Goal: Book appointment/travel/reservation

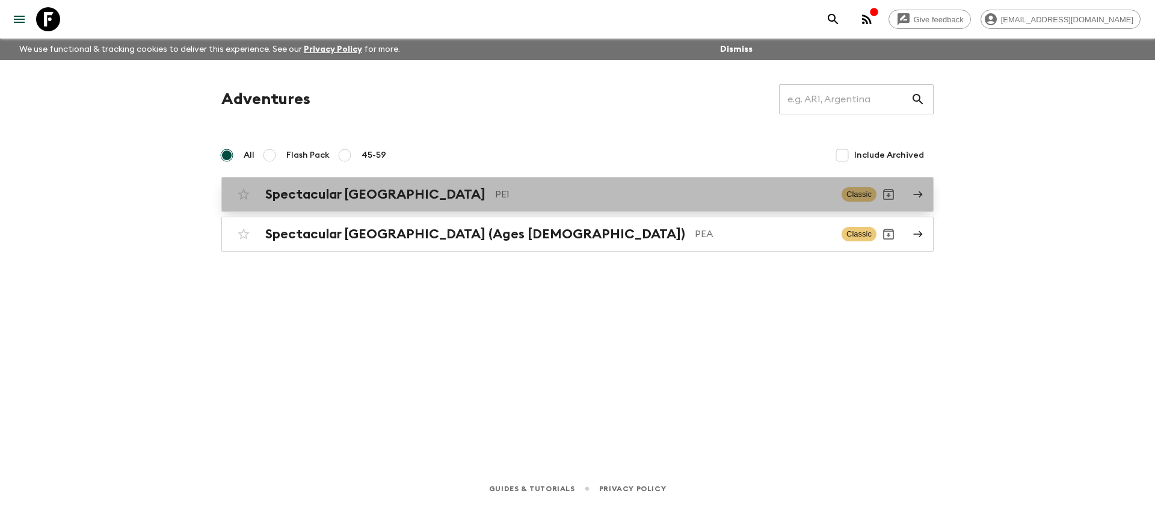
click at [259, 189] on div "Spectacular Peru PE1 Classic" at bounding box center [554, 194] width 645 height 24
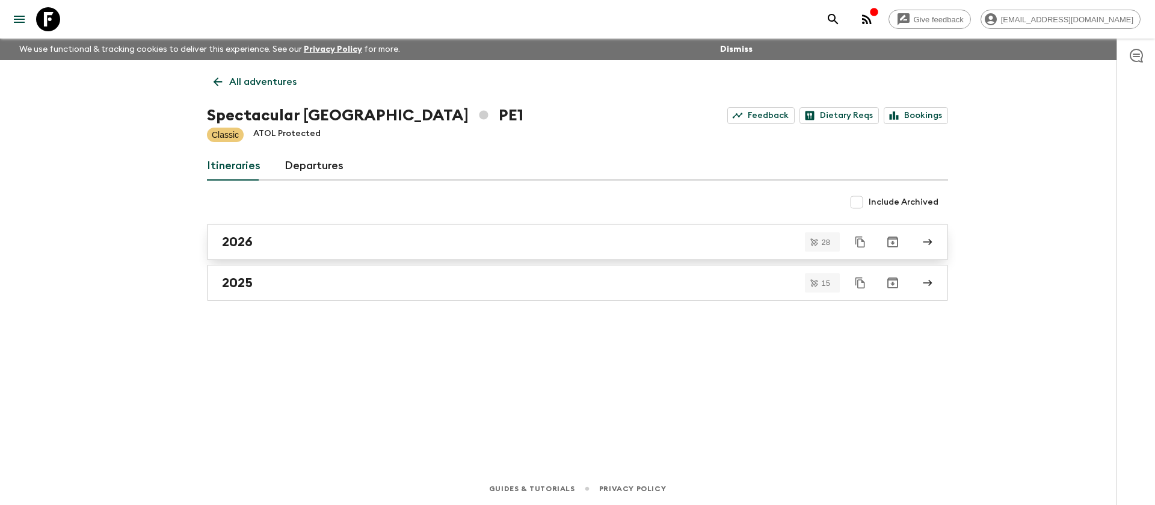
click at [259, 242] on div "2026" at bounding box center [566, 242] width 688 height 16
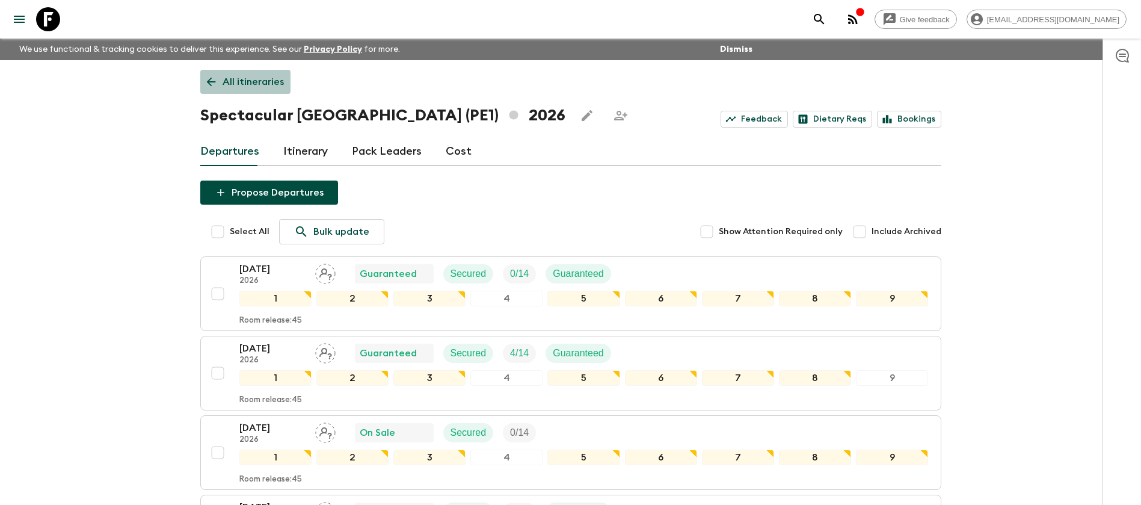
click at [250, 79] on p "All itineraries" at bounding box center [253, 82] width 61 height 14
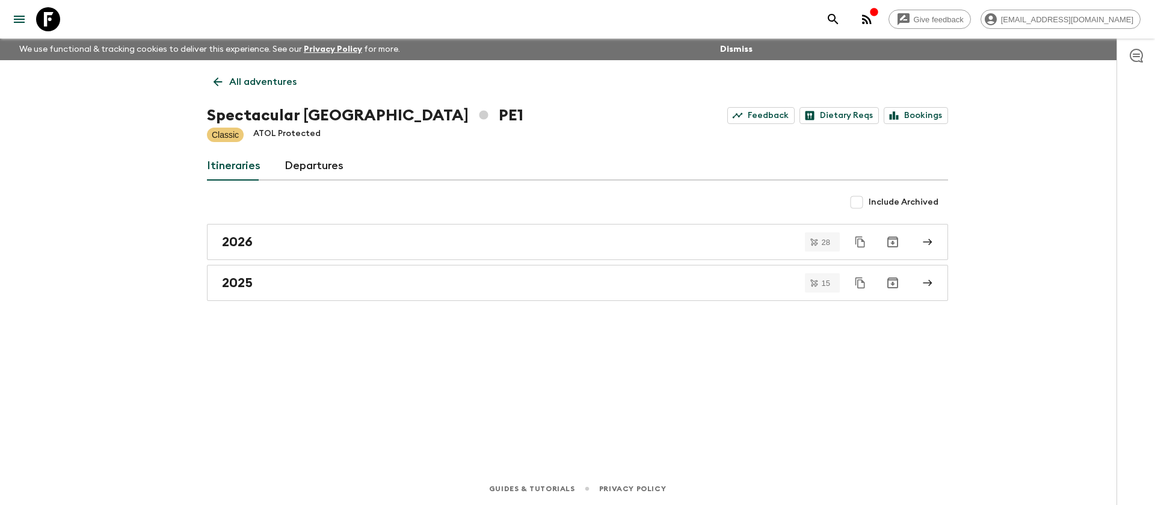
click at [248, 79] on p "All adventures" at bounding box center [262, 82] width 67 height 14
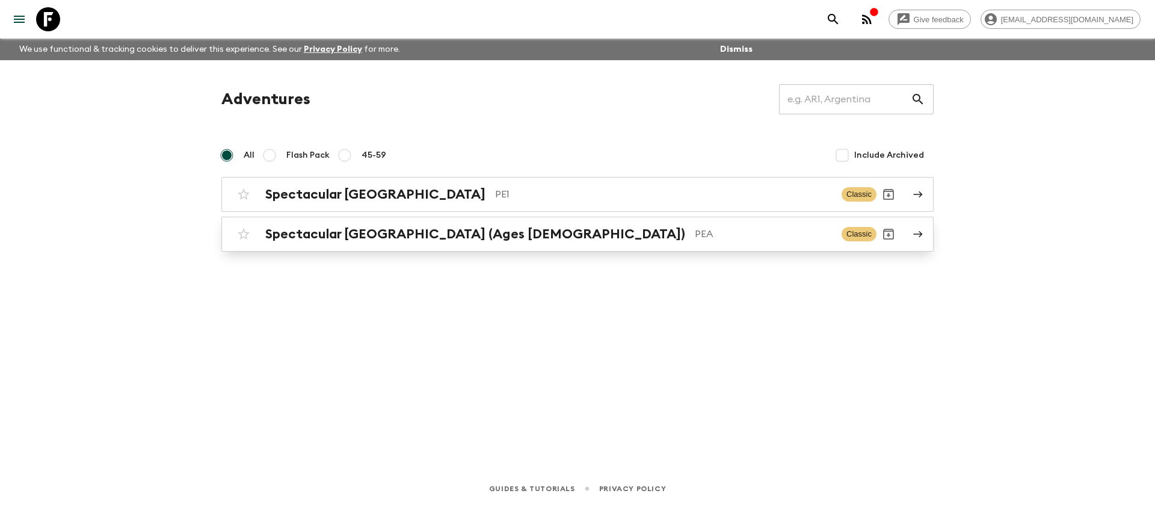
click at [355, 247] on link "Spectacular Peru (Ages [DEMOGRAPHIC_DATA]) PEA Classic" at bounding box center [577, 234] width 712 height 35
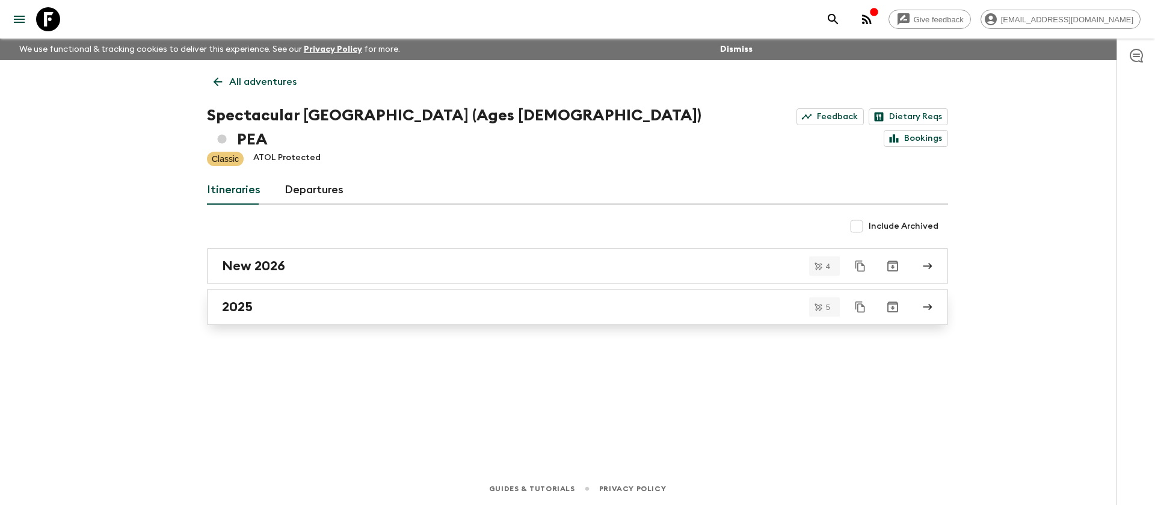
click at [270, 299] on div "2025" at bounding box center [566, 307] width 688 height 16
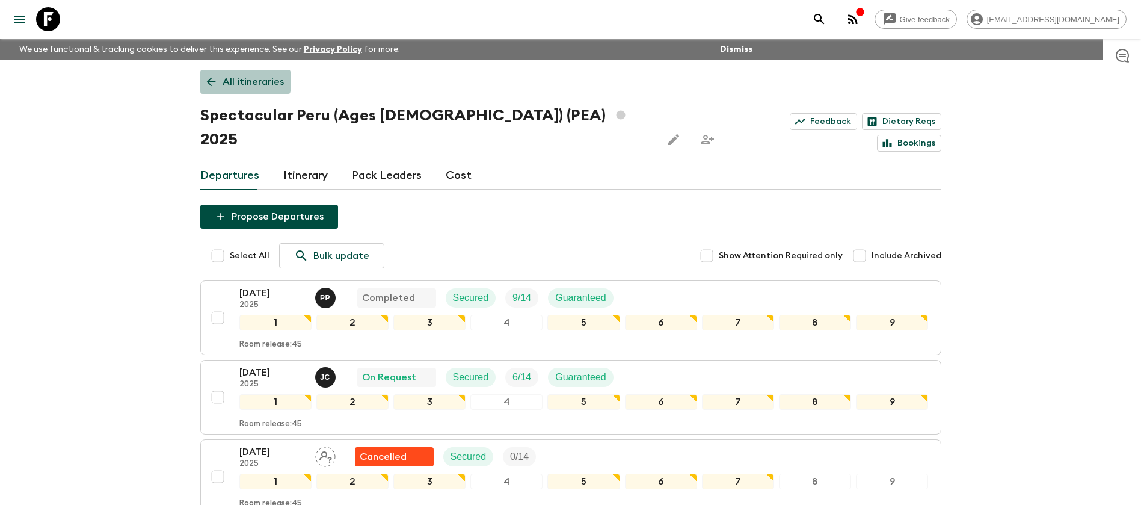
click at [214, 75] on icon at bounding box center [210, 81] width 13 height 13
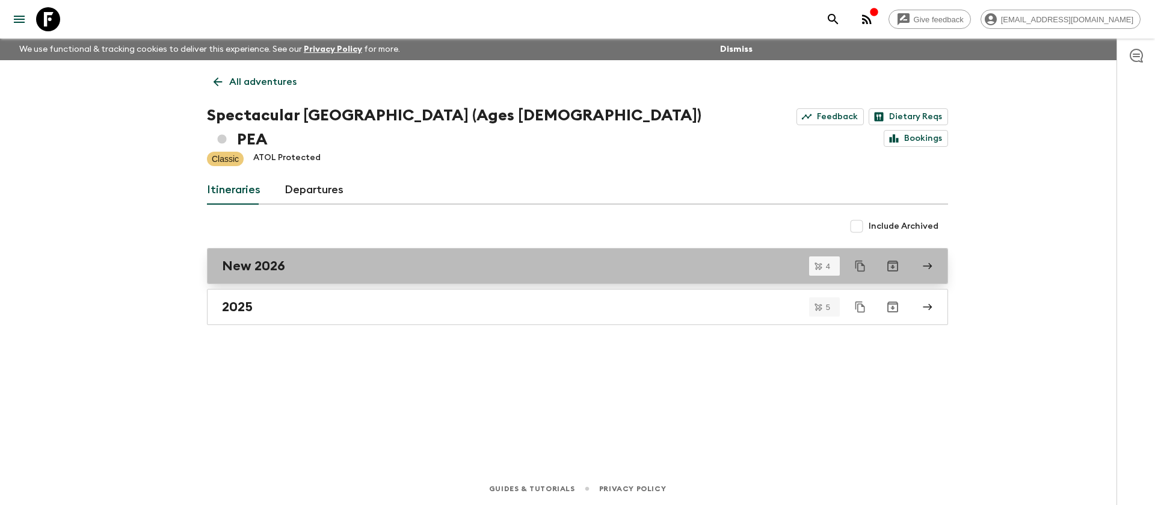
click at [300, 258] on div "New 2026" at bounding box center [566, 266] width 688 height 16
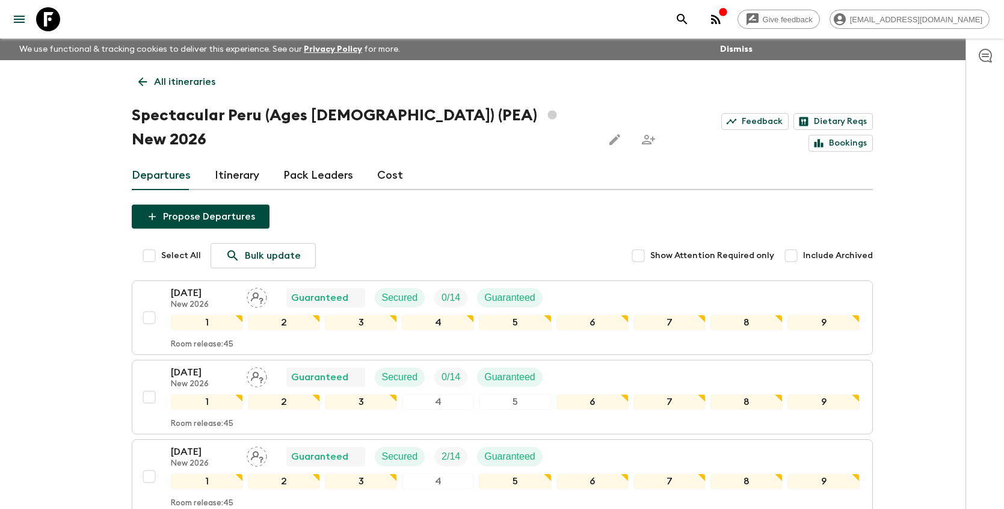
drag, startPoint x: 165, startPoint y: 61, endPoint x: 165, endPoint y: 79, distance: 18.0
click at [164, 62] on div "All itineraries Spectacular [GEOGRAPHIC_DATA] (Ages [DEMOGRAPHIC_DATA]) (PEA) N…" at bounding box center [502, 348] width 770 height 576
click at [167, 84] on p "All itineraries" at bounding box center [184, 82] width 61 height 14
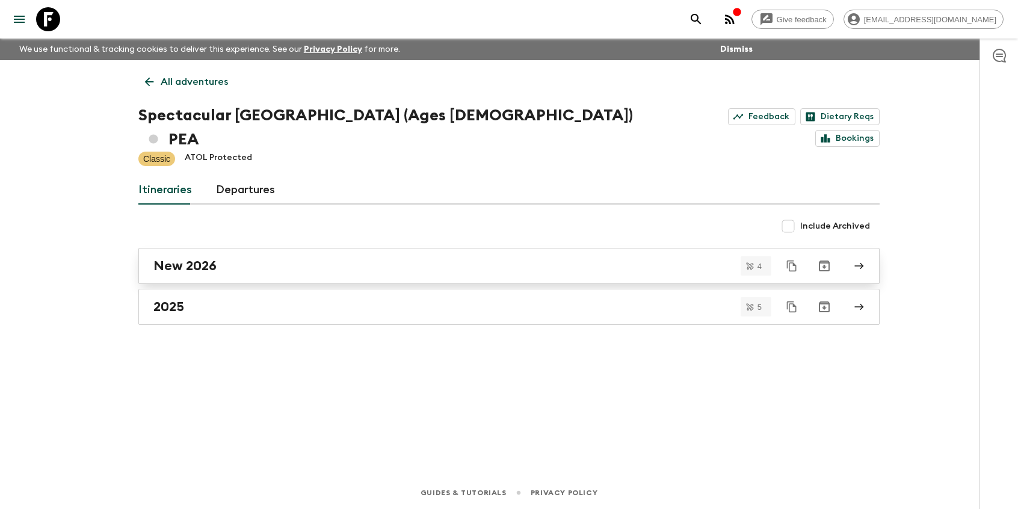
click at [215, 258] on h2 "New 2026" at bounding box center [184, 266] width 63 height 16
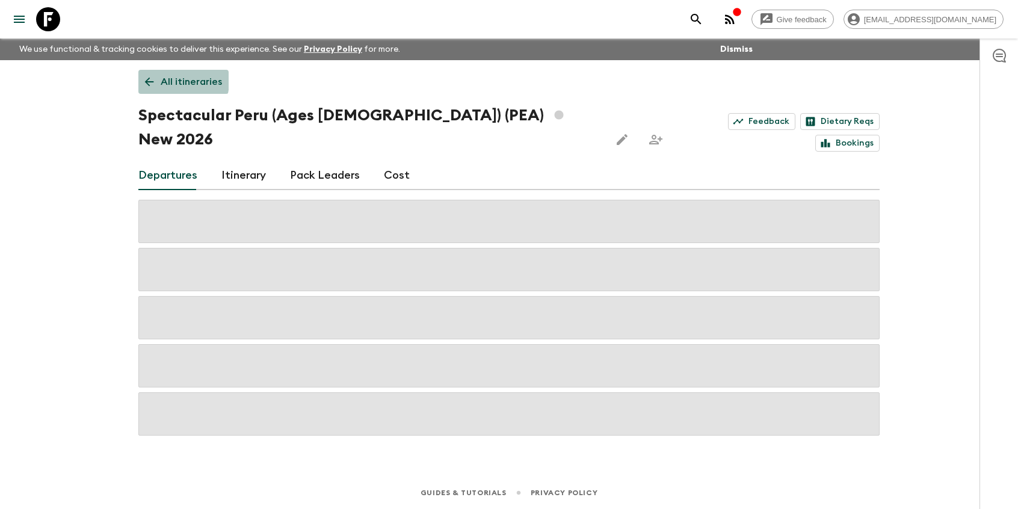
click at [158, 81] on link "All itineraries" at bounding box center [183, 82] width 90 height 24
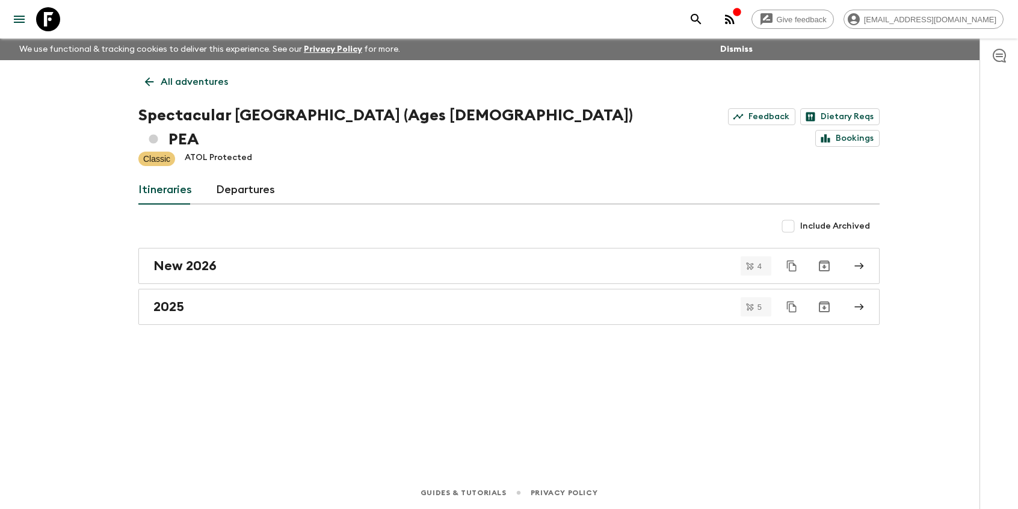
click at [174, 79] on p "All adventures" at bounding box center [194, 82] width 67 height 14
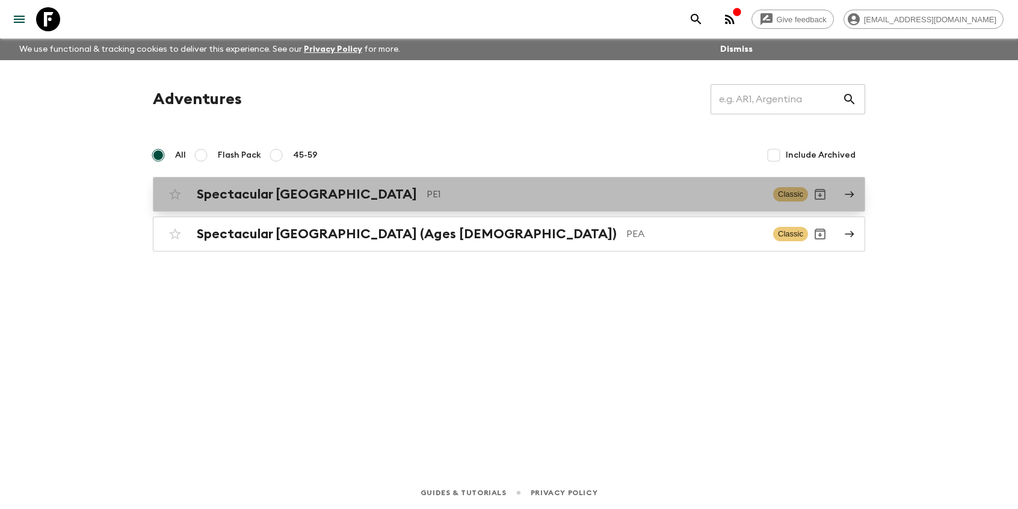
click at [296, 197] on h2 "Spectacular [GEOGRAPHIC_DATA]" at bounding box center [307, 194] width 220 height 16
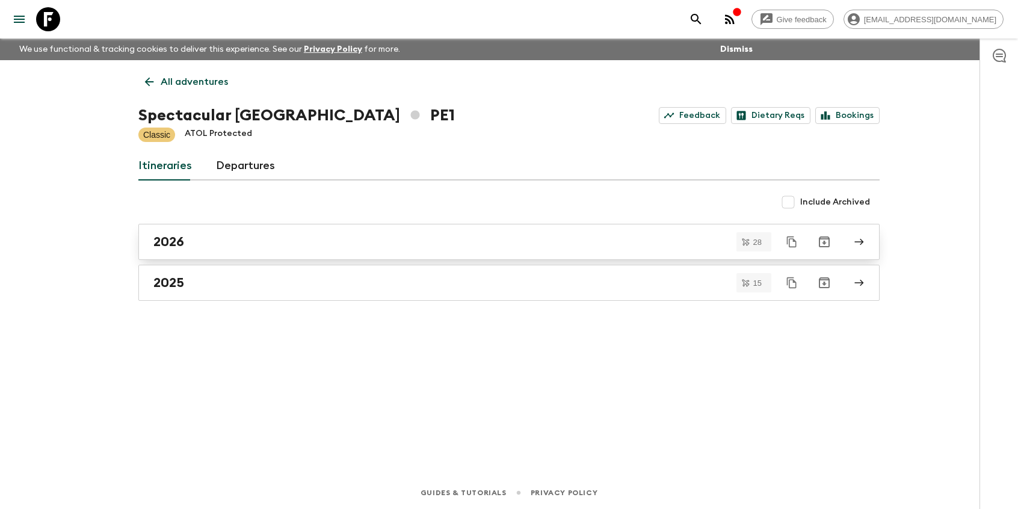
click at [220, 237] on div "2026" at bounding box center [497, 242] width 688 height 16
